Goal: Transaction & Acquisition: Purchase product/service

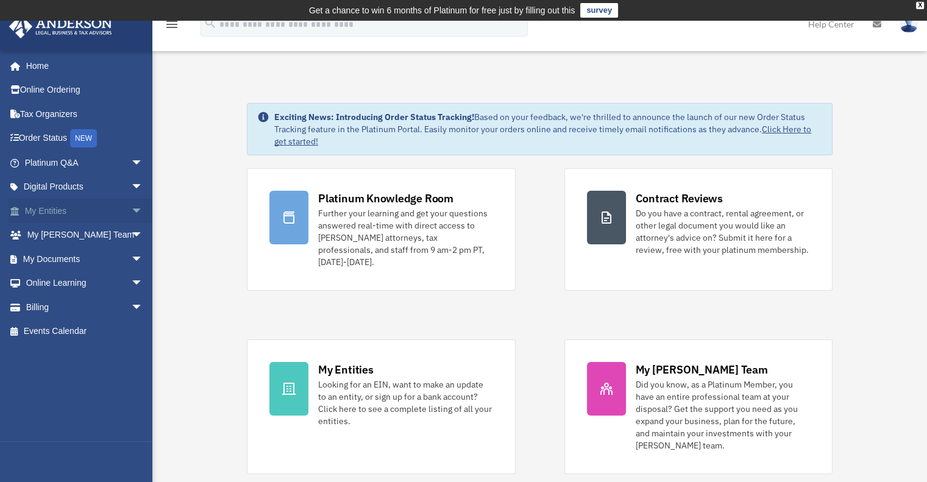
click at [63, 206] on link "My Entities arrow_drop_down" at bounding box center [85, 211] width 153 height 24
click at [131, 205] on span "arrow_drop_down" at bounding box center [143, 211] width 24 height 25
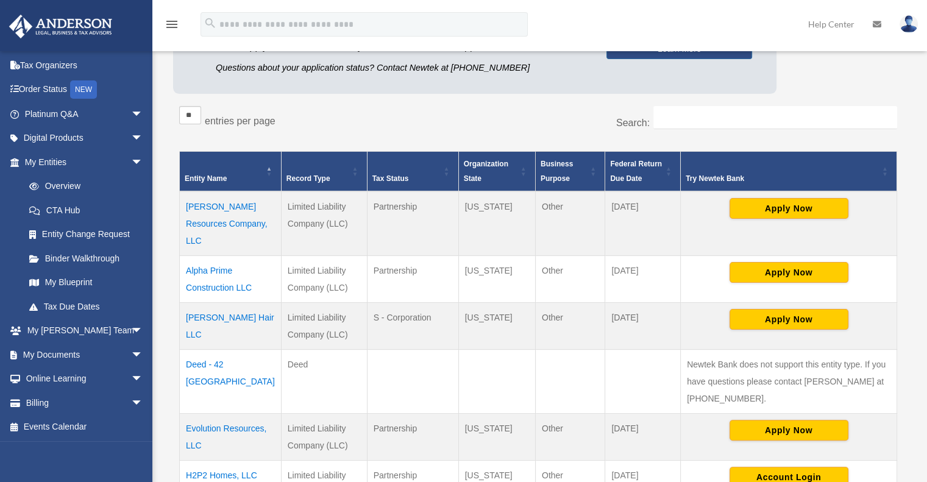
scroll to position [183, 0]
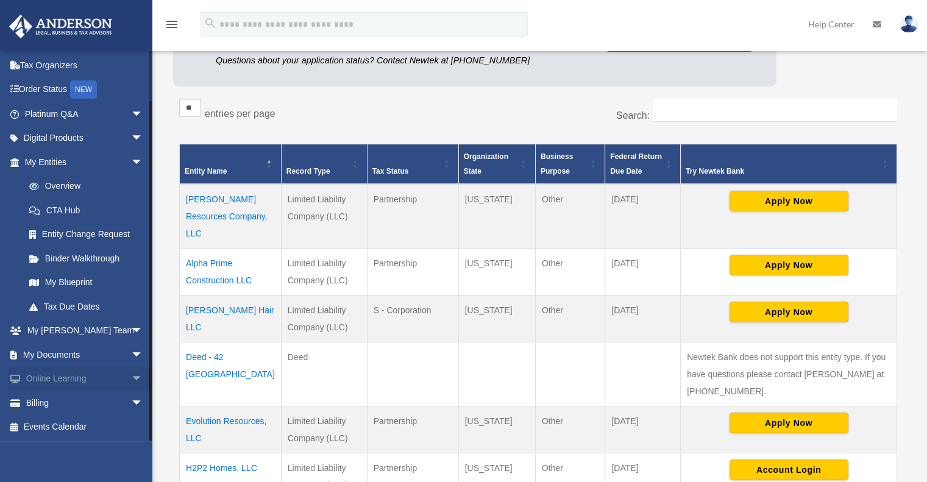
click at [98, 373] on link "Online Learning arrow_drop_down" at bounding box center [85, 379] width 153 height 24
click at [131, 400] on span "arrow_drop_down" at bounding box center [143, 403] width 24 height 25
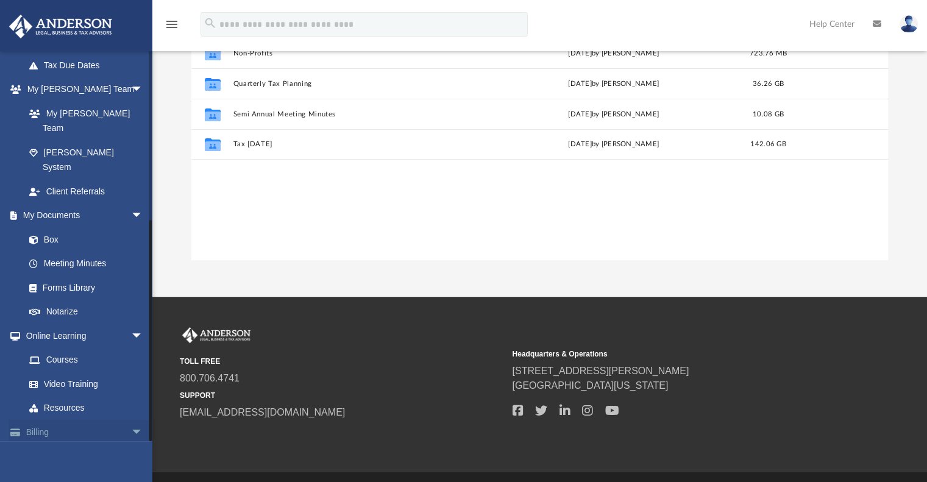
scroll to position [268, 687]
click at [63, 420] on link "Billing arrow_drop_down" at bounding box center [85, 432] width 153 height 24
click at [131, 420] on span "arrow_drop_down" at bounding box center [143, 432] width 24 height 25
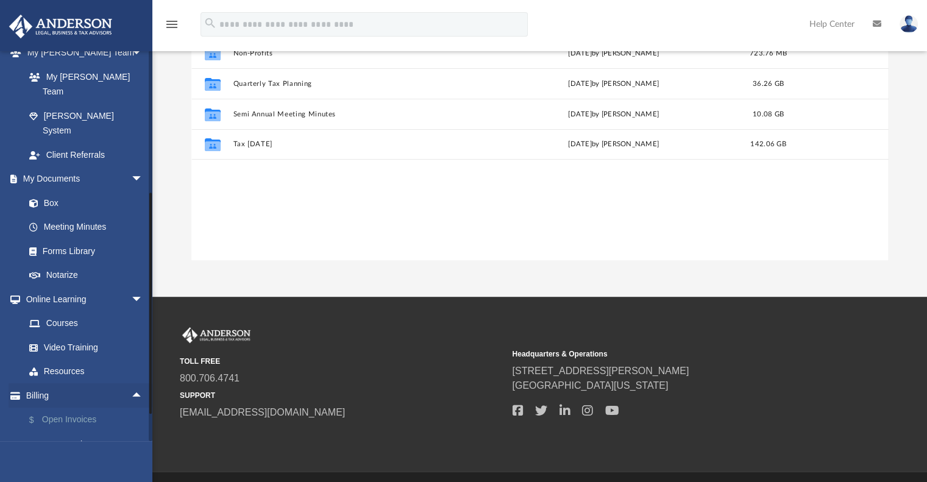
scroll to position [363, 0]
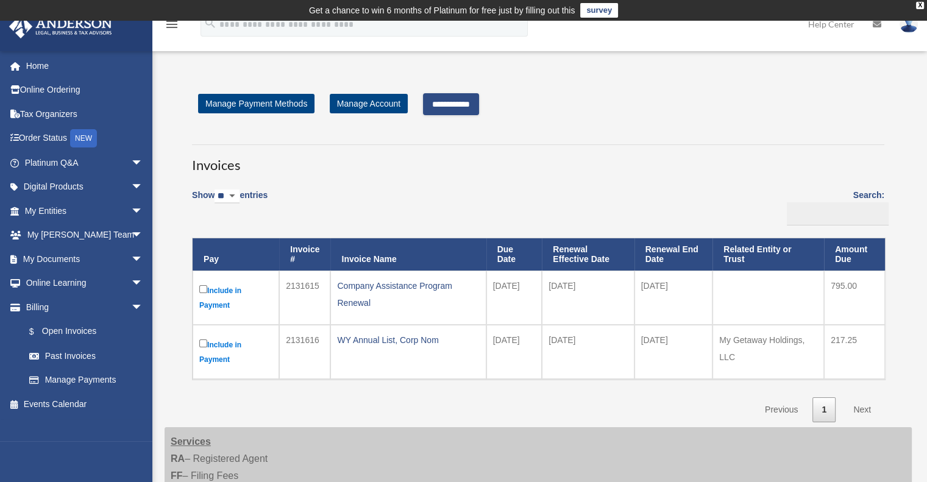
click at [469, 102] on input "**********" at bounding box center [451, 104] width 56 height 22
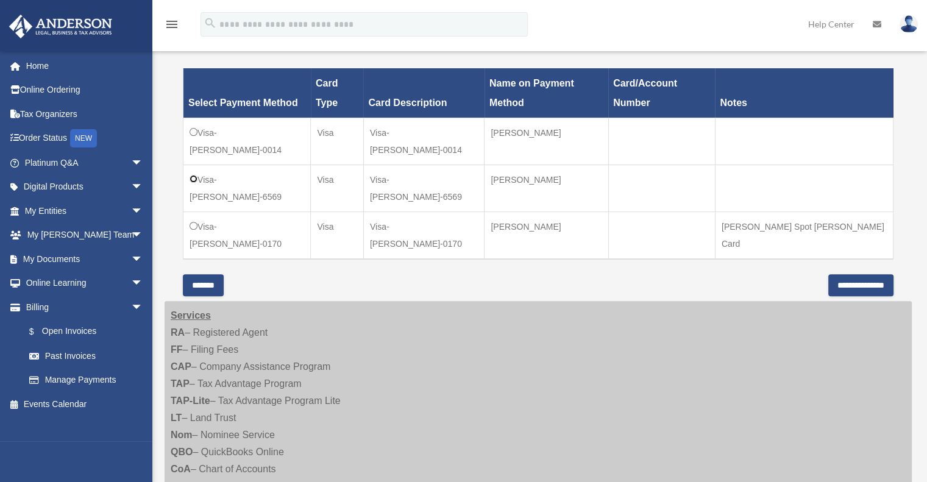
scroll to position [366, 0]
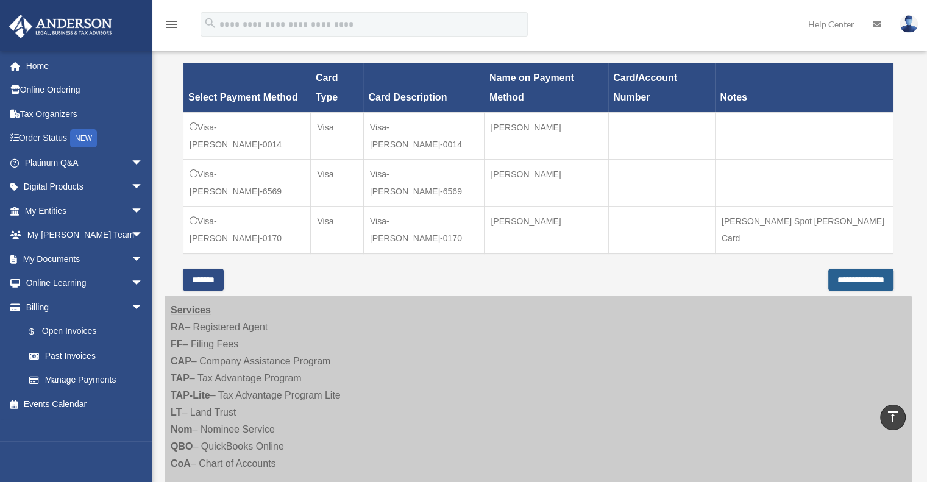
click at [864, 269] on input "**********" at bounding box center [860, 280] width 65 height 22
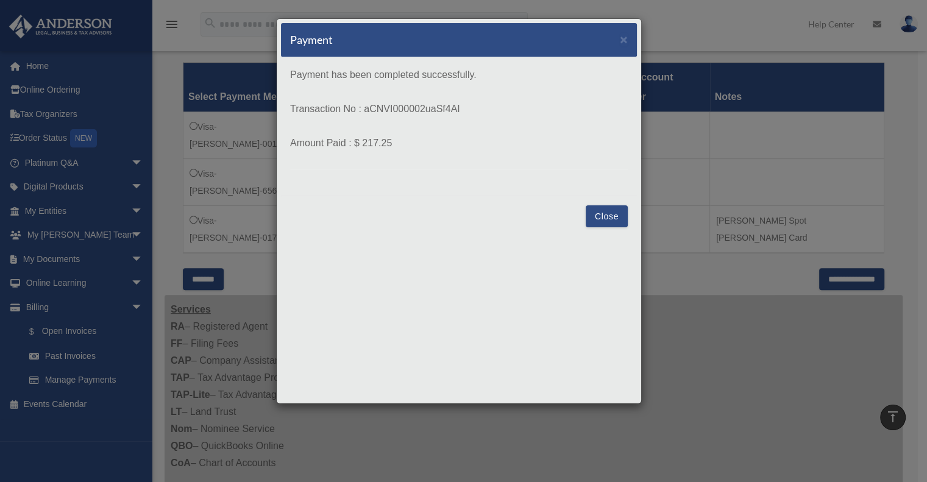
click at [610, 208] on button "Close" at bounding box center [607, 216] width 42 height 22
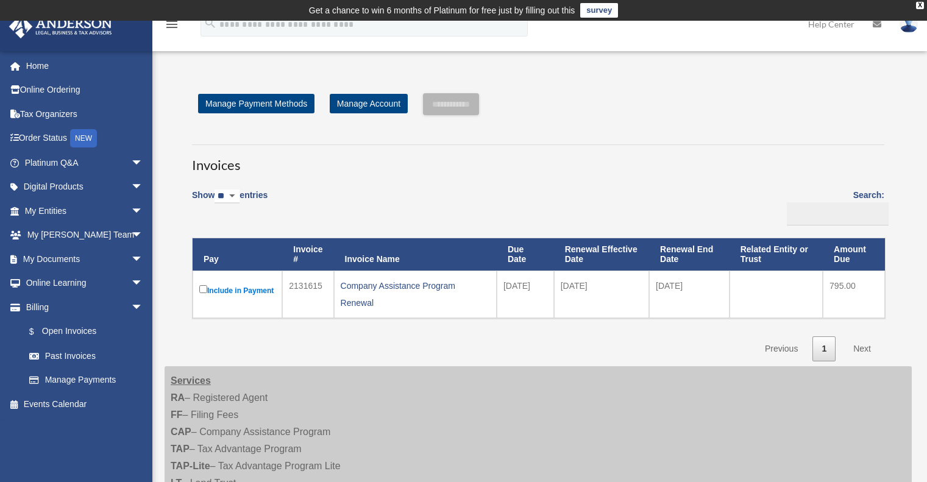
scroll to position [400, 0]
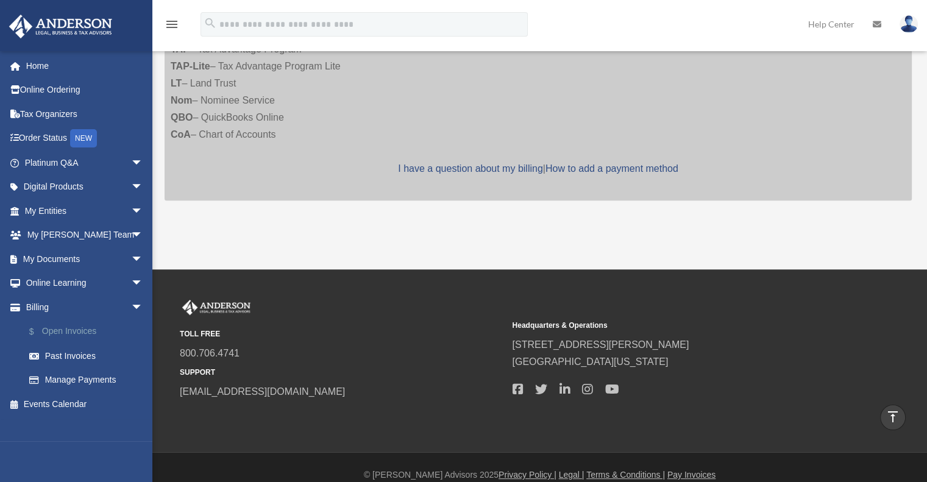
click at [79, 328] on link "$ Open Invoices" at bounding box center [89, 331] width 144 height 25
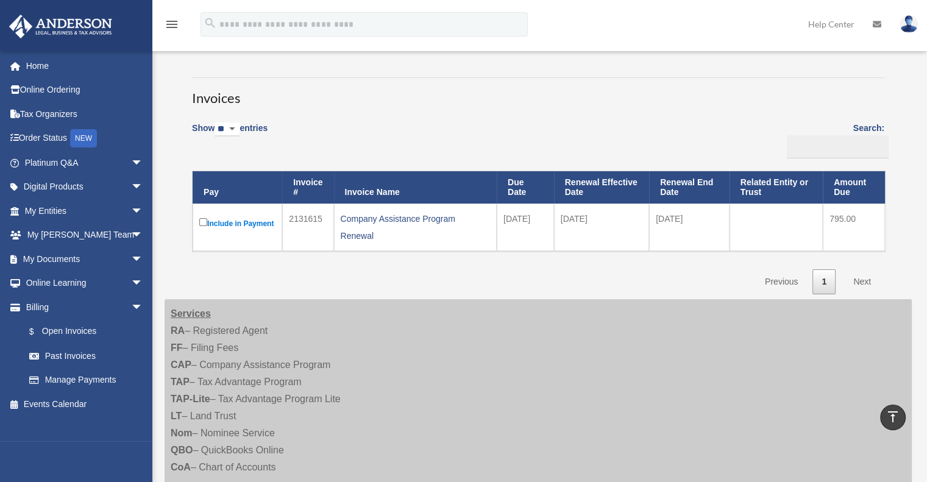
scroll to position [0, 0]
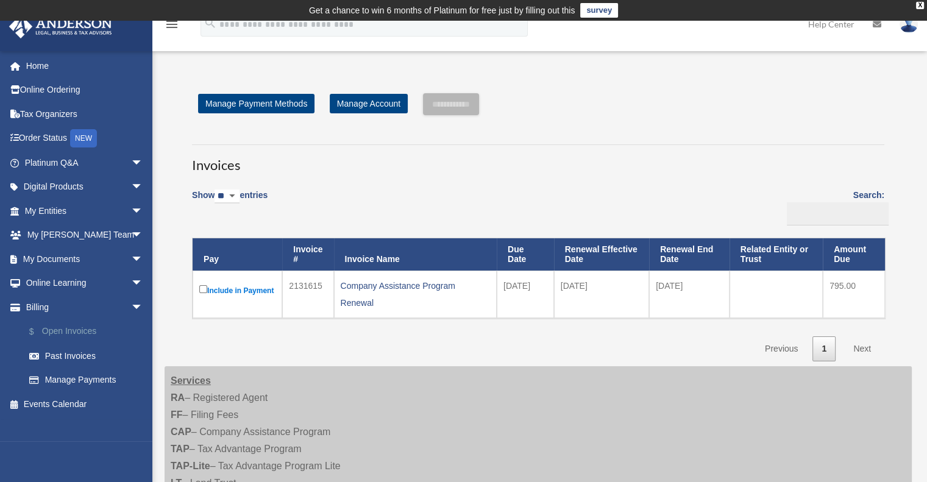
click at [76, 333] on link "$ Open Invoices" at bounding box center [89, 331] width 144 height 25
